Goal: Task Accomplishment & Management: Complete application form

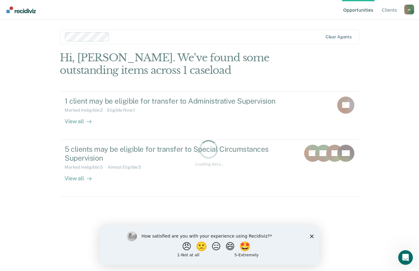
click at [312, 236] on polygon "Close survey" at bounding box center [312, 236] width 4 height 4
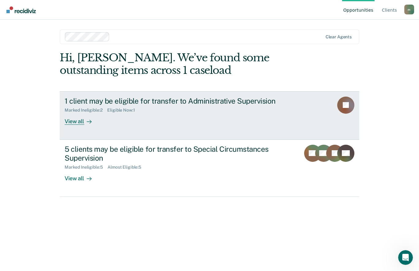
click at [81, 115] on div "View all" at bounding box center [82, 119] width 34 height 12
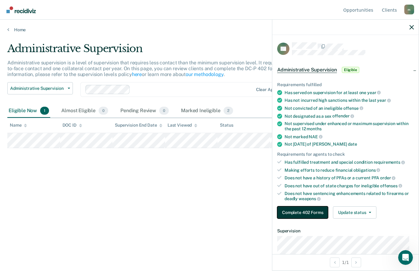
click at [304, 211] on button "Complete 402 Forms" at bounding box center [302, 212] width 51 height 12
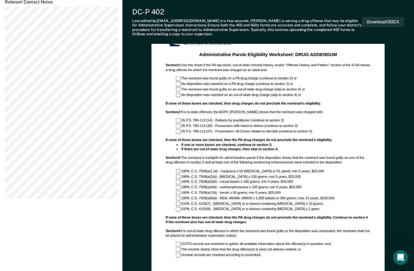
scroll to position [351, 0]
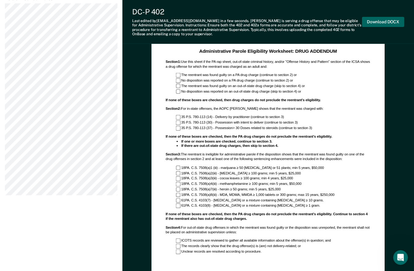
click at [384, 26] on button "Download DOCX" at bounding box center [383, 22] width 42 height 10
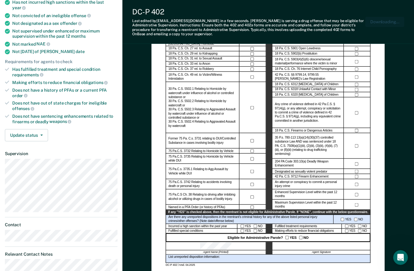
scroll to position [91, 0]
